Goal: Task Accomplishment & Management: Manage account settings

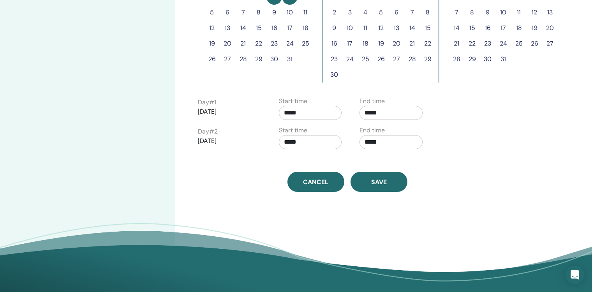
scroll to position [279, 0]
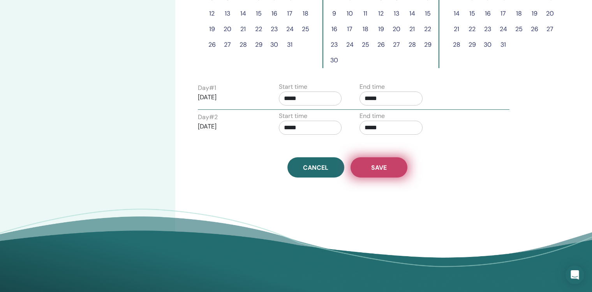
click at [387, 169] on button "Save" at bounding box center [378, 167] width 57 height 20
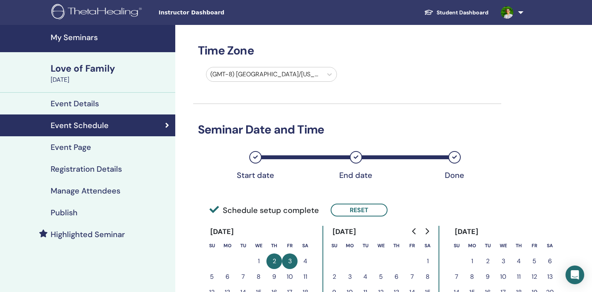
click at [109, 237] on h4 "Highlighted Seminar" at bounding box center [88, 234] width 74 height 9
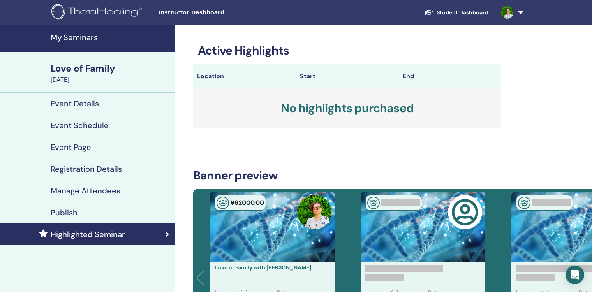
click at [81, 42] on link "My Seminars" at bounding box center [87, 38] width 175 height 27
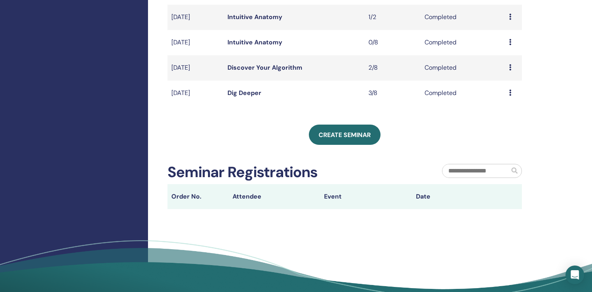
scroll to position [276, 0]
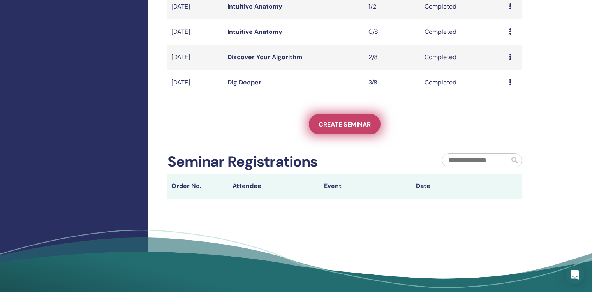
click at [350, 124] on span "Create seminar" at bounding box center [344, 124] width 52 height 8
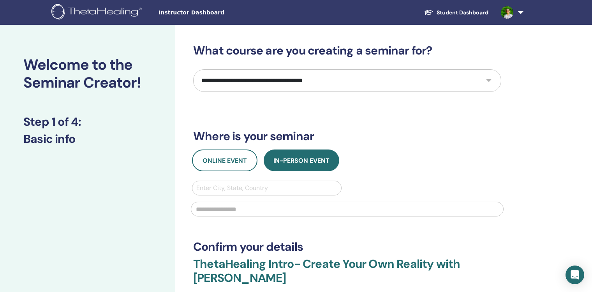
click at [297, 84] on select "**********" at bounding box center [347, 80] width 308 height 23
select select "****"
click at [193, 69] on select "**********" at bounding box center [347, 80] width 308 height 23
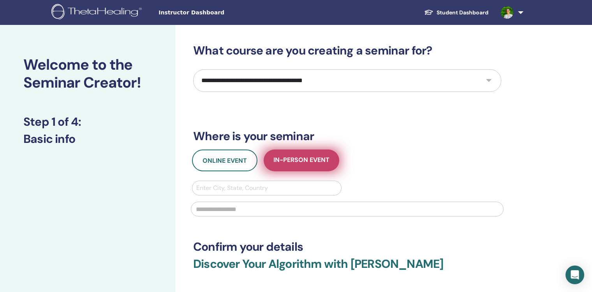
click at [296, 163] on span "In-Person Event" at bounding box center [301, 161] width 56 height 10
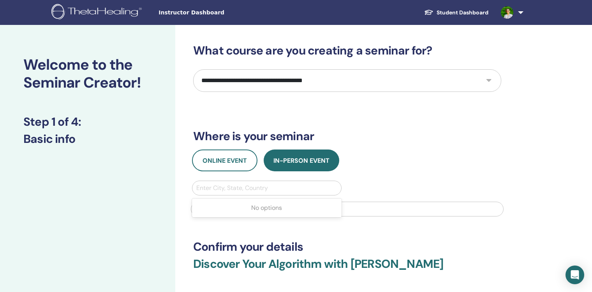
click at [283, 190] on div at bounding box center [266, 188] width 141 height 11
type input "*****"
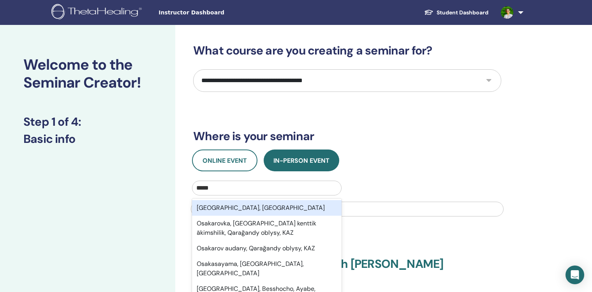
click at [284, 209] on div "Osaka, JPN" at bounding box center [266, 208] width 149 height 16
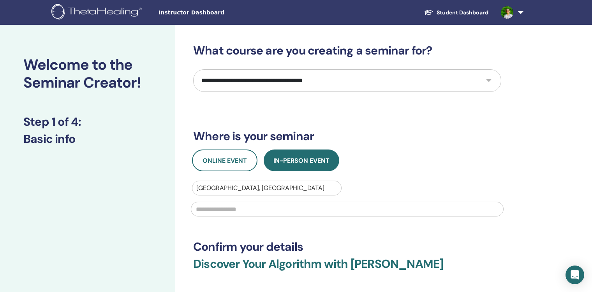
click at [331, 210] on input "text" at bounding box center [347, 209] width 313 height 15
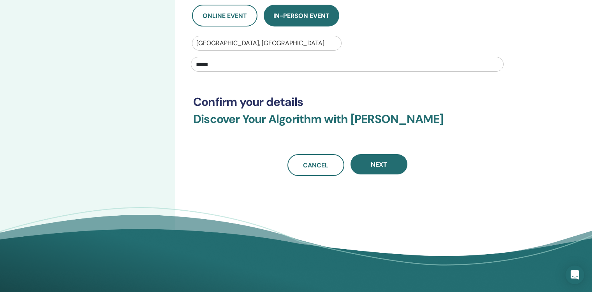
scroll to position [148, 0]
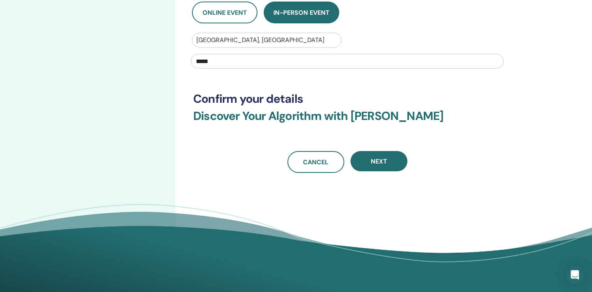
type input "*****"
click at [398, 175] on div "**********" at bounding box center [372, 79] width 394 height 405
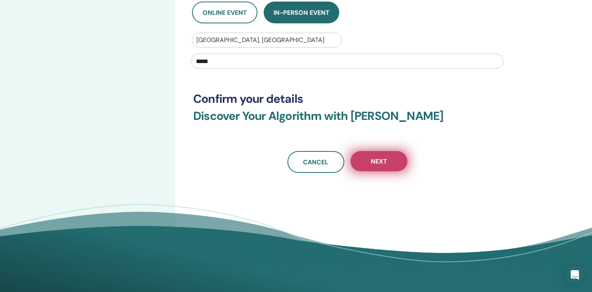
click at [393, 168] on button "Next" at bounding box center [378, 161] width 57 height 20
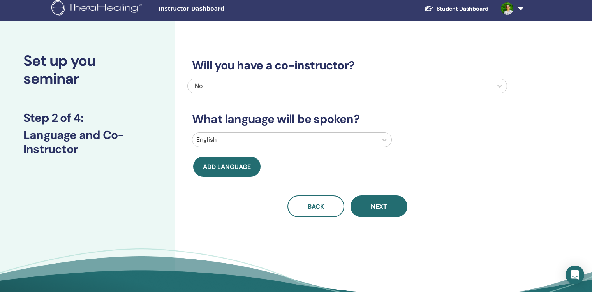
scroll to position [0, 0]
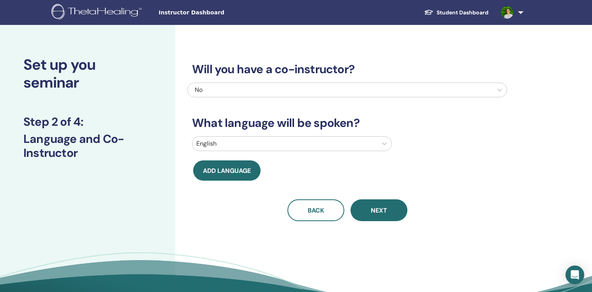
click at [269, 137] on div "English" at bounding box center [284, 144] width 185 height 14
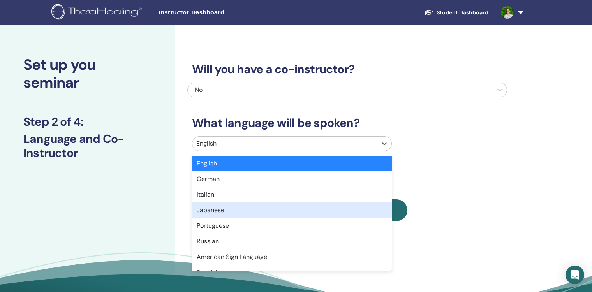
click at [283, 208] on div "Japanese" at bounding box center [292, 210] width 200 height 16
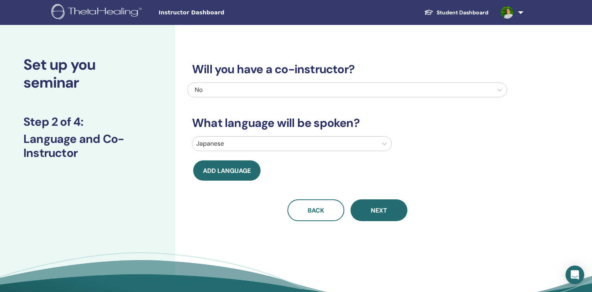
click at [384, 207] on span "Next" at bounding box center [379, 210] width 16 height 8
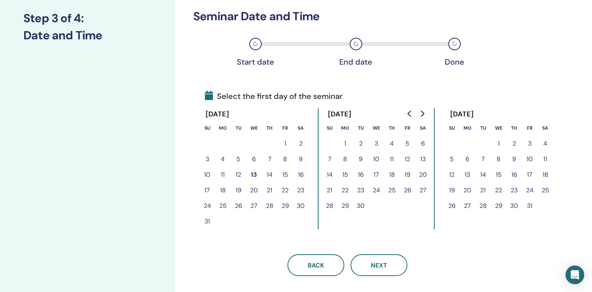
scroll to position [110, 0]
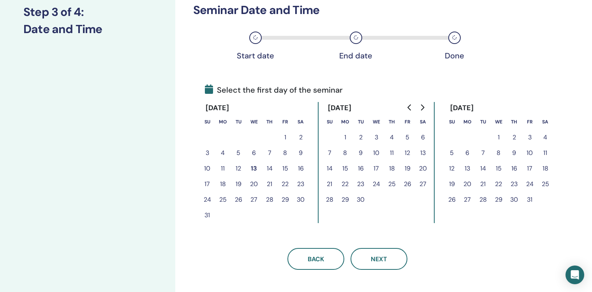
click at [501, 135] on button "1" at bounding box center [499, 138] width 16 height 16
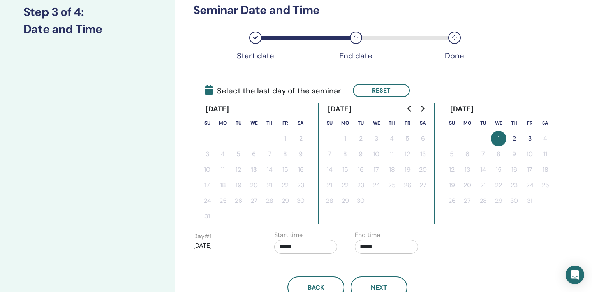
click at [499, 137] on button "1" at bounding box center [499, 139] width 16 height 16
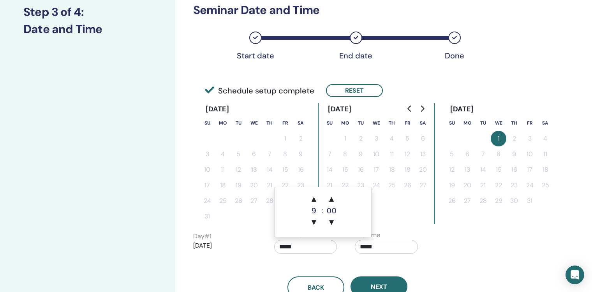
click at [288, 247] on input "*****" at bounding box center [305, 247] width 63 height 14
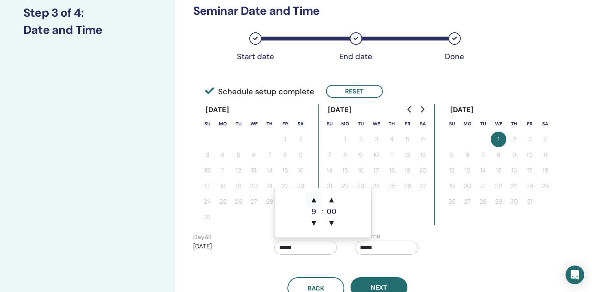
click at [315, 202] on span "▲" at bounding box center [314, 200] width 16 height 16
type input "*****"
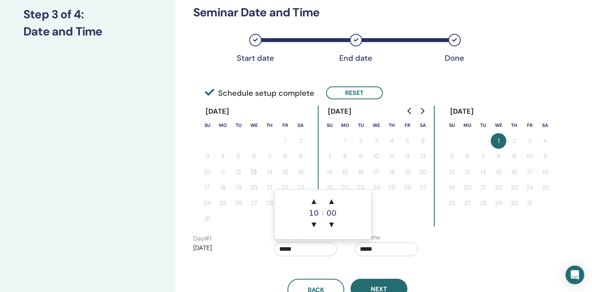
click at [391, 247] on input "*****" at bounding box center [386, 249] width 63 height 14
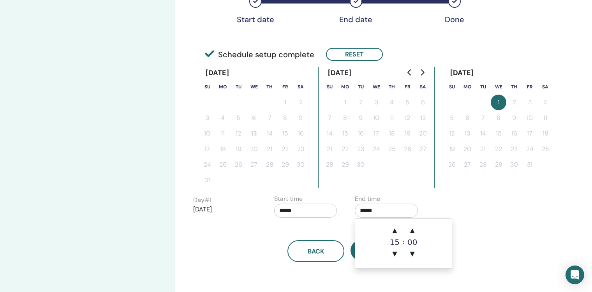
scroll to position [147, 0]
click at [368, 283] on div "Time Zone Time Zone (GMT-8) US/Alaska Seminar Date and Time Start date End date…" at bounding box center [372, 124] width 394 height 492
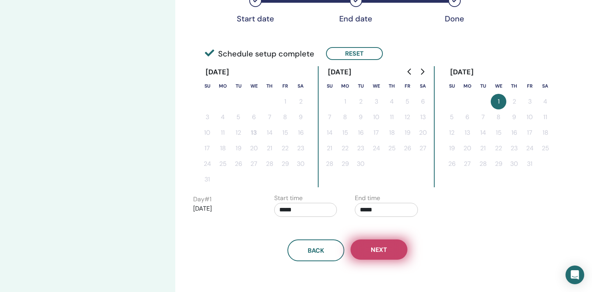
click at [377, 257] on button "Next" at bounding box center [378, 249] width 57 height 20
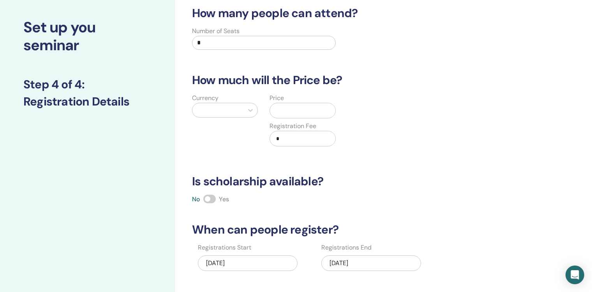
scroll to position [31, 0]
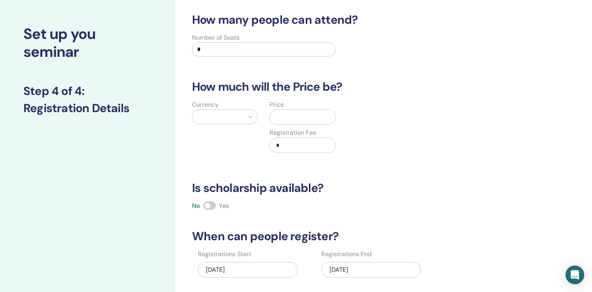
drag, startPoint x: 206, startPoint y: 49, endPoint x: 191, endPoint y: 48, distance: 15.2
click at [191, 48] on div "Number of Seats *" at bounding box center [263, 47] width 155 height 28
type input "*"
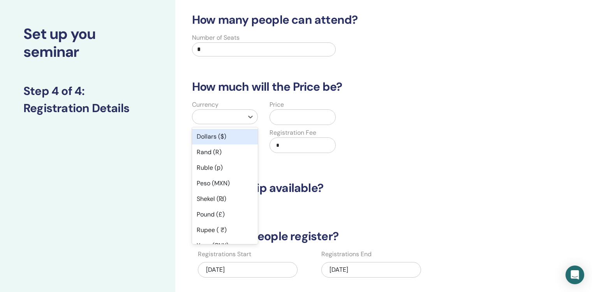
click at [237, 116] on div at bounding box center [217, 116] width 43 height 11
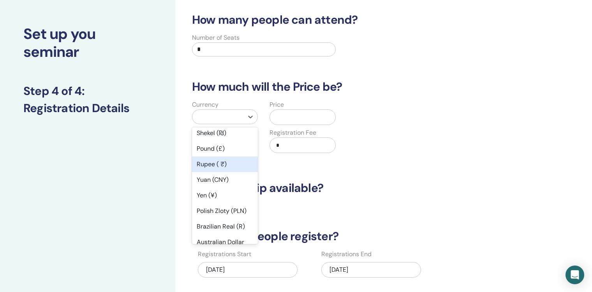
scroll to position [86, 0]
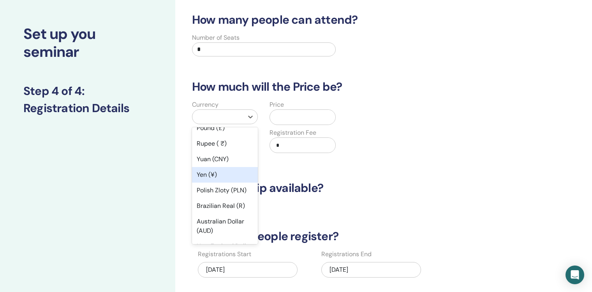
click at [226, 172] on div "Yen (¥)" at bounding box center [225, 175] width 66 height 16
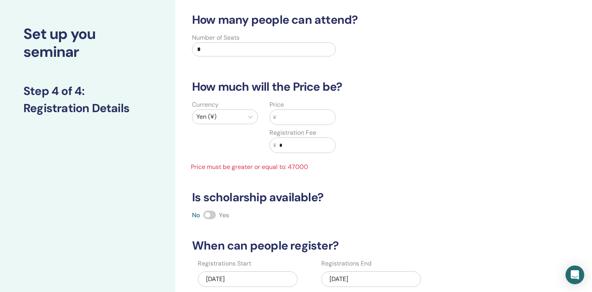
click at [286, 119] on input "text" at bounding box center [305, 117] width 59 height 15
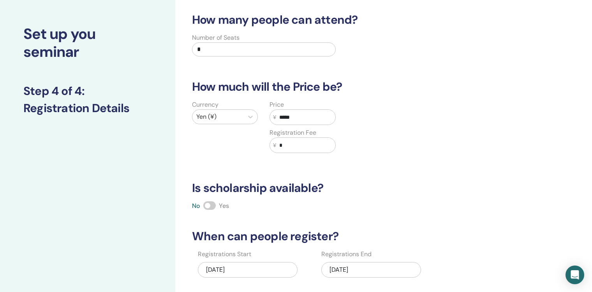
type input "*****"
click at [383, 151] on div "Currency Yen (¥) Price ¥ ***** Registration Fee ¥ *" at bounding box center [341, 131] width 320 height 62
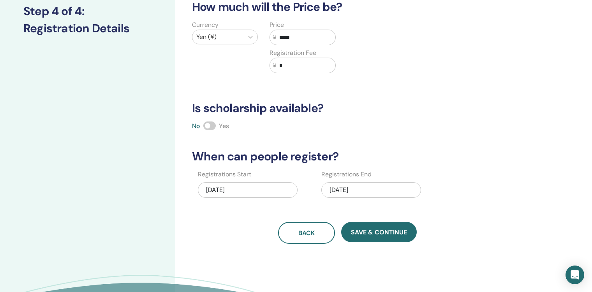
scroll to position [128, 0]
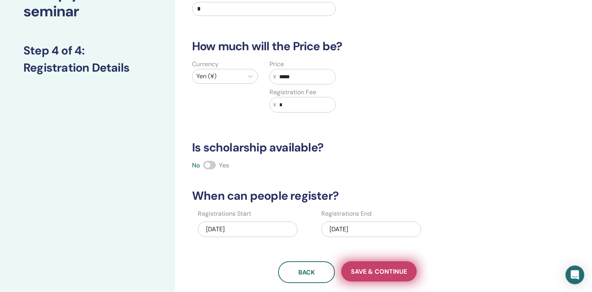
click at [395, 269] on span "Save & Continue" at bounding box center [379, 271] width 56 height 8
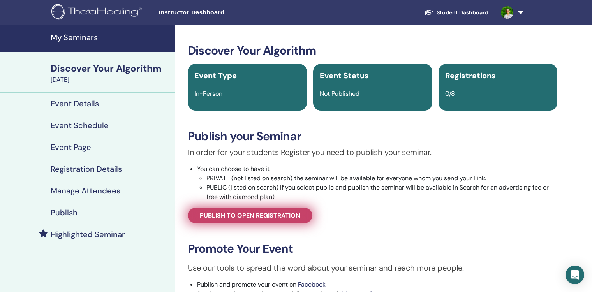
click at [280, 220] on link "Publish to open registration" at bounding box center [250, 215] width 125 height 15
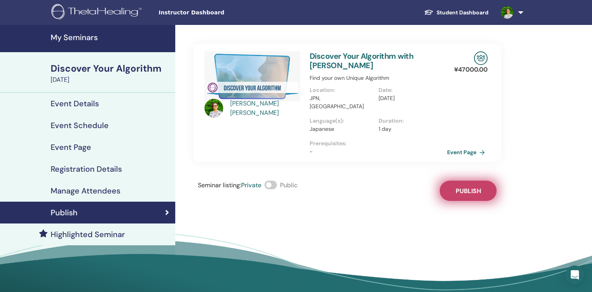
click at [478, 187] on span "Publish" at bounding box center [467, 191] width 25 height 8
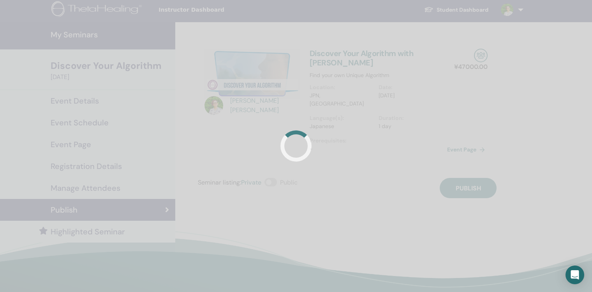
scroll to position [4, 0]
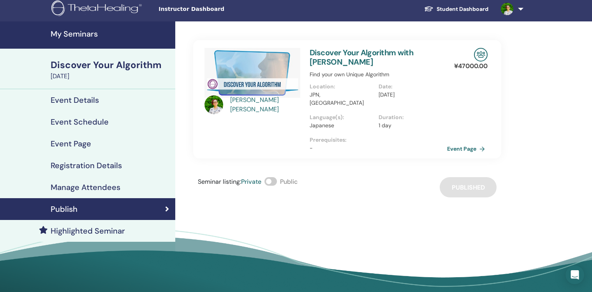
click at [401, 200] on div "Naomi Ito Discover Your Algorithm with Naomi Ito Find your own Unique Algorithm…" at bounding box center [372, 163] width 394 height 285
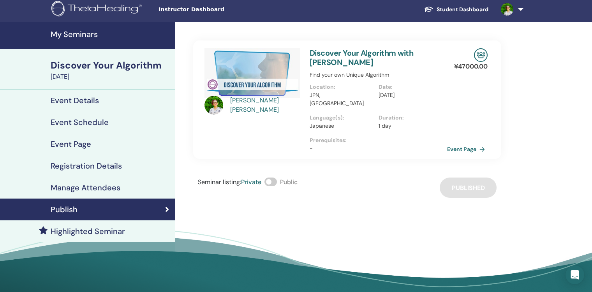
scroll to position [2, 0]
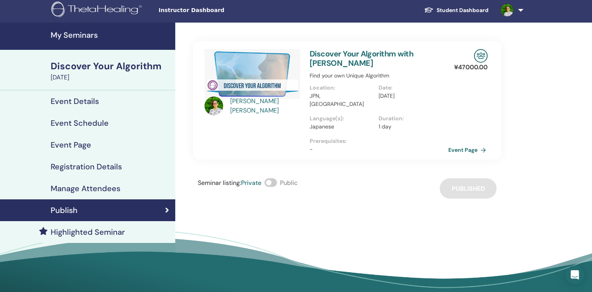
click at [460, 144] on link "Event Page" at bounding box center [468, 150] width 41 height 12
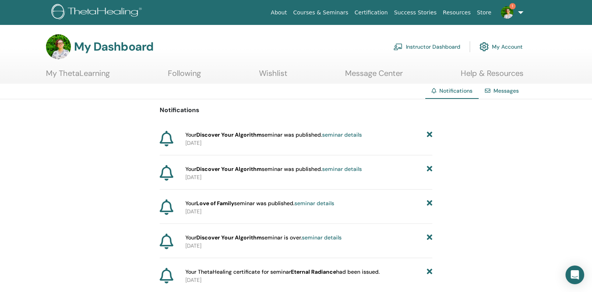
click at [508, 12] on img at bounding box center [507, 12] width 12 height 12
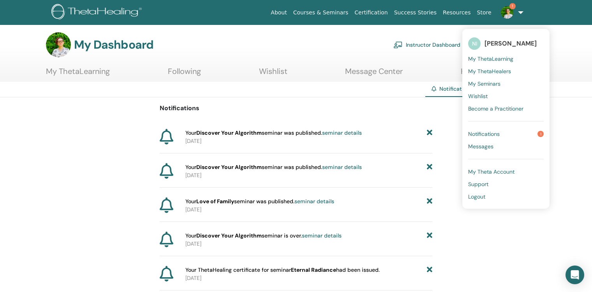
scroll to position [2, 0]
click at [507, 134] on link "Notifications 1" at bounding box center [506, 134] width 76 height 12
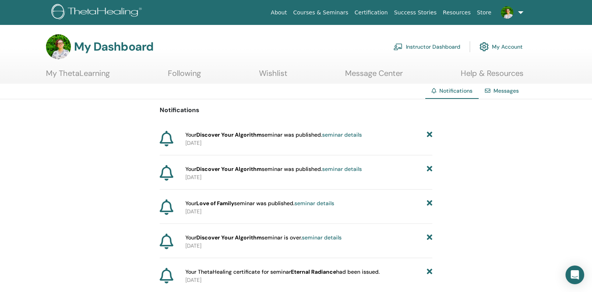
click at [510, 12] on img at bounding box center [507, 12] width 12 height 12
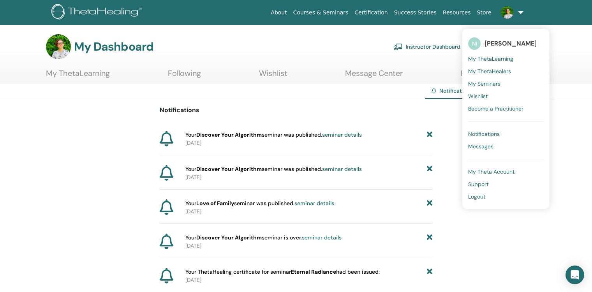
click at [501, 58] on span "My ThetaLearning" at bounding box center [490, 58] width 45 height 7
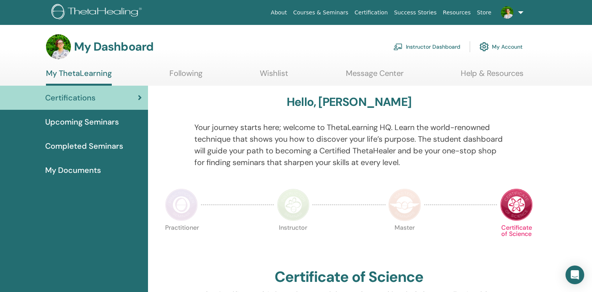
click at [516, 45] on link "My Account" at bounding box center [500, 46] width 43 height 17
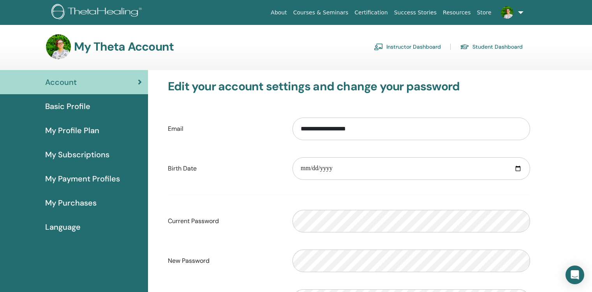
click at [84, 132] on span "My Profile Plan" at bounding box center [72, 131] width 54 height 12
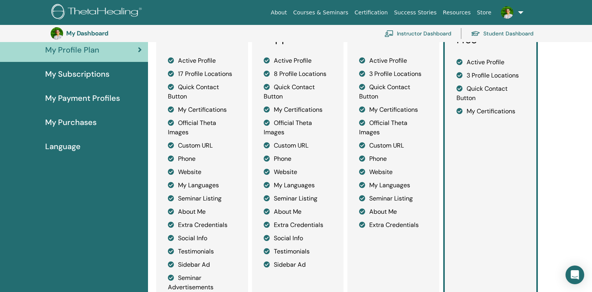
scroll to position [34, 0]
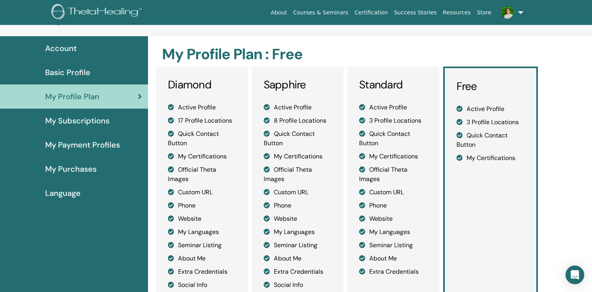
click at [81, 123] on span "My Subscriptions" at bounding box center [77, 121] width 64 height 12
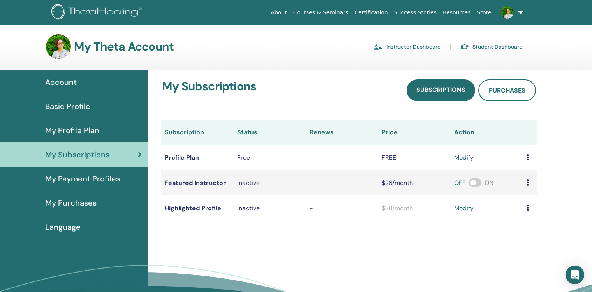
click at [95, 180] on span "My Payment Profiles" at bounding box center [82, 179] width 75 height 12
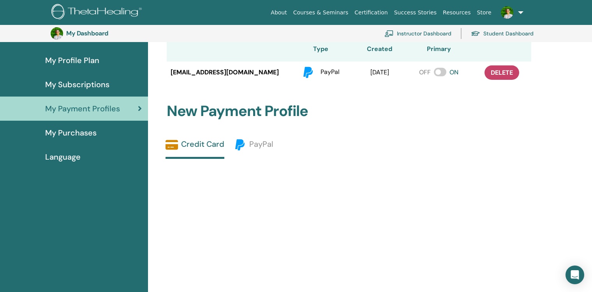
scroll to position [80, 0]
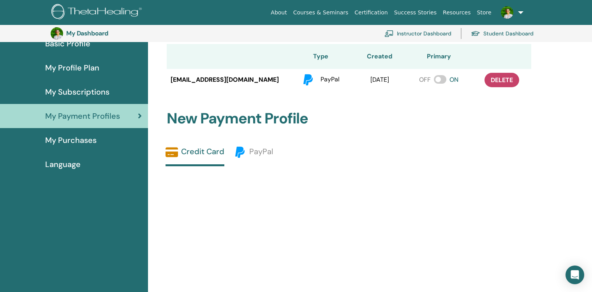
click at [85, 142] on span "My Purchases" at bounding box center [70, 140] width 51 height 12
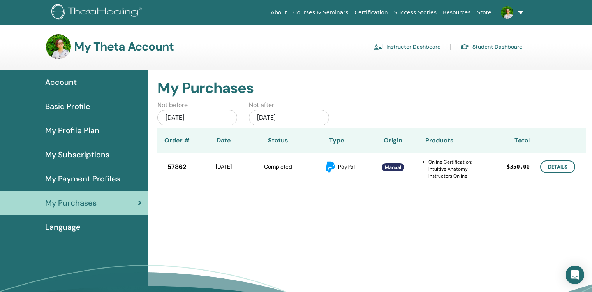
click at [77, 232] on span "Language" at bounding box center [62, 227] width 35 height 12
